Goal: Find contact information: Find contact information

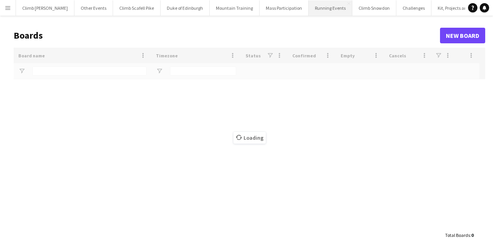
click at [322, 7] on button "Running Events Close" at bounding box center [331, 7] width 44 height 15
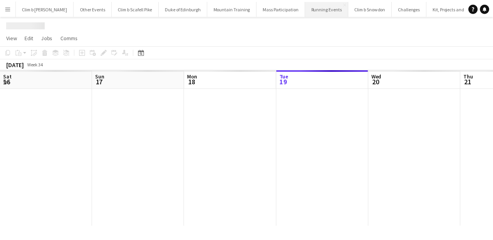
scroll to position [0, 186]
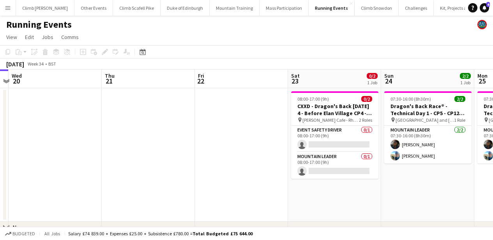
drag, startPoint x: 335, startPoint y: 128, endPoint x: 238, endPoint y: 129, distance: 96.3
click at [157, 124] on app-calendar-viewport "Sat 16 2/2 1 Job Sun 17 3/3 1 Job Mon 18 Tue 19 Wed 20 Thu 21 Fri 22 Sat 23 0/2…" at bounding box center [246, 163] width 493 height 188
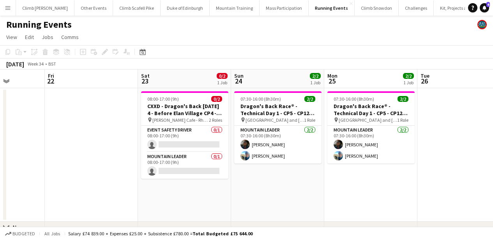
scroll to position [0, 330]
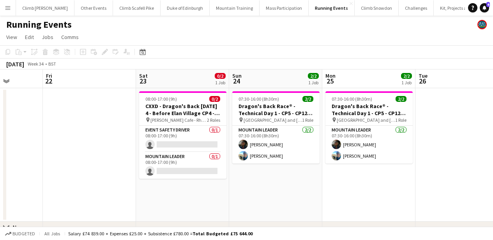
drag, startPoint x: 449, startPoint y: 191, endPoint x: 297, endPoint y: 192, distance: 152.1
click at [297, 192] on app-calendar-viewport "Mon 18 Tue 19 Wed 20 Thu 21 Fri 22 Sat 23 0/2 1 Job Sun 24 2/2 1 Job Mon 25 2/2…" at bounding box center [246, 163] width 493 height 188
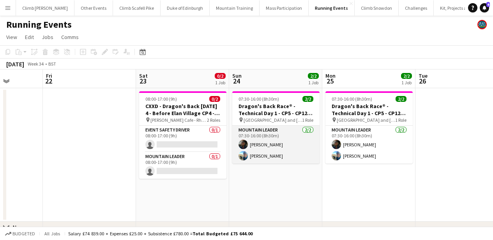
click at [271, 153] on app-card-role "Mountain Leader [DATE] 07:30-16:00 (8h30m) [PERSON_NAME] [PERSON_NAME]" at bounding box center [275, 145] width 87 height 38
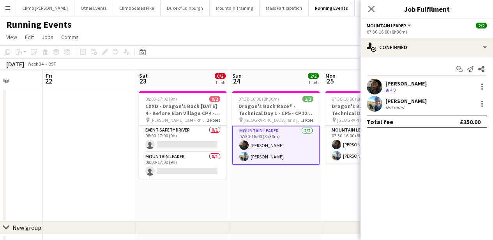
drag, startPoint x: 424, startPoint y: 82, endPoint x: 385, endPoint y: 82, distance: 38.6
click at [385, 82] on div "[PERSON_NAME] Crew rating 4.3" at bounding box center [427, 87] width 133 height 16
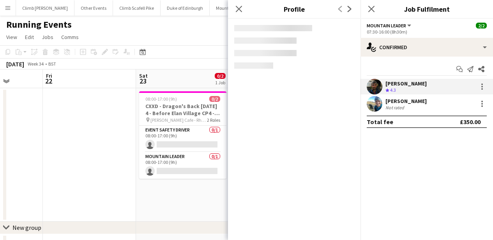
copy div "[PERSON_NAME]"
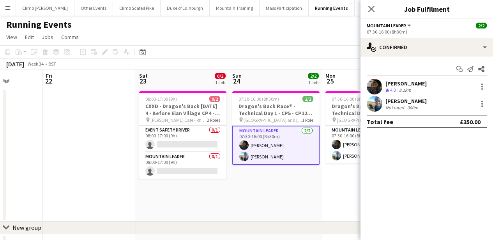
click at [373, 85] on app-user-avatar at bounding box center [375, 87] width 16 height 16
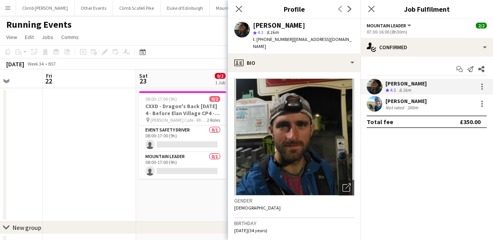
drag, startPoint x: 288, startPoint y: 39, endPoint x: 256, endPoint y: 39, distance: 32.0
click at [257, 39] on div "t. [PHONE_NUMBER] | [EMAIL_ADDRESS][DOMAIN_NAME]" at bounding box center [303, 43] width 101 height 14
copy span "[PHONE_NUMBER]"
drag, startPoint x: 301, startPoint y: 23, endPoint x: 253, endPoint y: 27, distance: 48.9
click at [253, 27] on div "[PERSON_NAME] star 4.3 8.1km t. [PHONE_NUMBER] | [EMAIL_ADDRESS][DOMAIN_NAME]" at bounding box center [294, 36] width 133 height 35
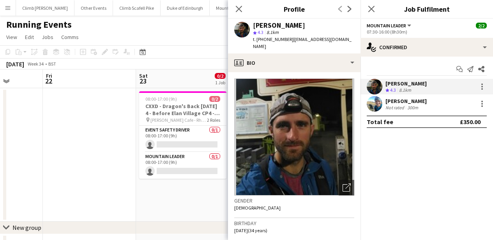
copy div "[PERSON_NAME]"
drag, startPoint x: 287, startPoint y: 38, endPoint x: 256, endPoint y: 40, distance: 31.6
click at [256, 40] on span "t. [PHONE_NUMBER]" at bounding box center [273, 39] width 41 height 6
copy span "[PHONE_NUMBER]"
click at [379, 102] on app-user-avatar at bounding box center [375, 104] width 16 height 16
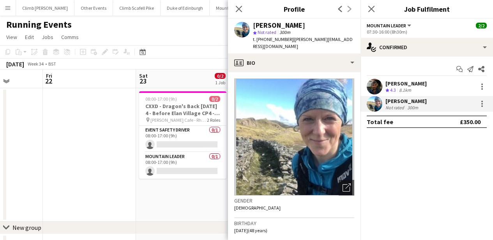
drag, startPoint x: 312, startPoint y: 25, endPoint x: 259, endPoint y: 20, distance: 54.0
click at [259, 20] on div "[PERSON_NAME] star Not rated 300m t. [PHONE_NUMBER] | [PERSON_NAME][EMAIL_ADDRE…" at bounding box center [294, 36] width 133 height 35
copy div "[PERSON_NAME]"
drag, startPoint x: 288, startPoint y: 41, endPoint x: 257, endPoint y: 39, distance: 30.8
click at [257, 39] on div "t. [PHONE_NUMBER] | [PERSON_NAME][EMAIL_ADDRESS][DOMAIN_NAME]" at bounding box center [303, 43] width 101 height 14
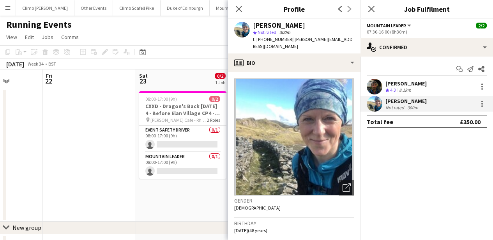
copy span "[PHONE_NUMBER]"
